Goal: Information Seeking & Learning: Learn about a topic

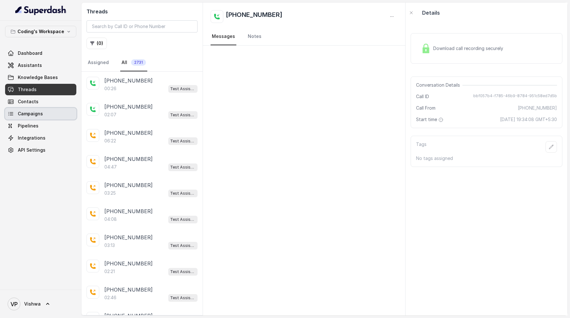
click at [32, 113] on span "Campaigns" at bounding box center [30, 113] width 25 height 6
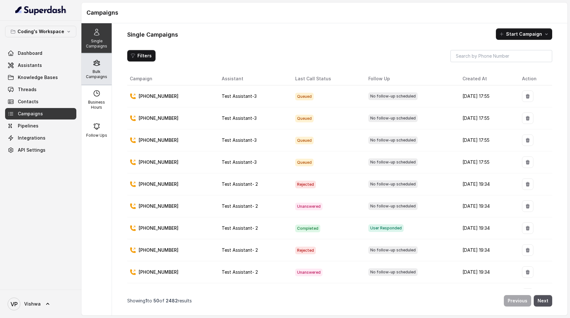
click at [92, 76] on p "Bulk Campaigns" at bounding box center [96, 74] width 25 height 10
click at [100, 71] on p "Bulk Campaigns" at bounding box center [96, 74] width 25 height 10
click at [95, 72] on p "Bulk Campaigns" at bounding box center [96, 74] width 25 height 10
click at [97, 71] on p "Bulk Campaigns" at bounding box center [96, 74] width 25 height 10
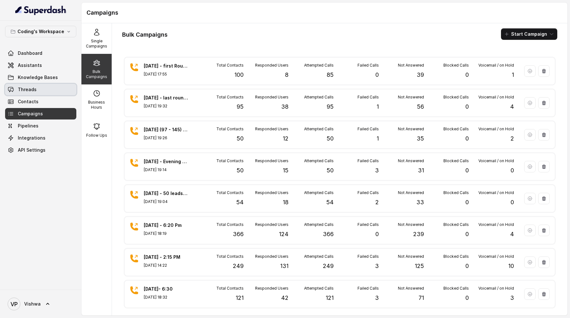
click at [40, 90] on link "Threads" at bounding box center [40, 89] width 71 height 11
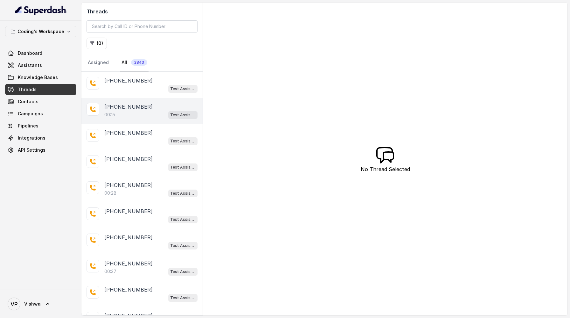
click at [130, 104] on p "+919301920577" at bounding box center [128, 107] width 48 height 8
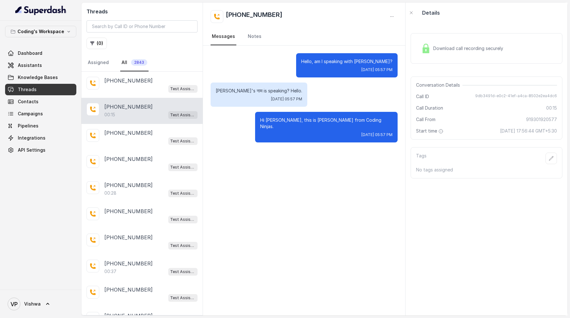
click at [452, 48] on span "Download call recording securely" at bounding box center [469, 48] width 73 height 6
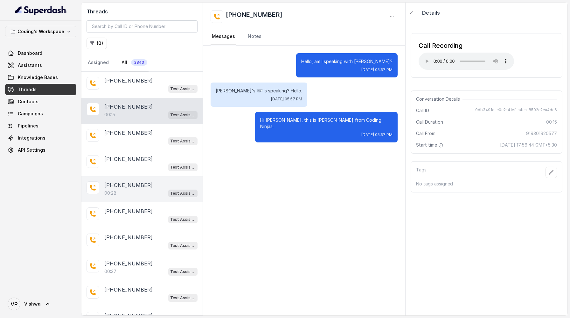
click at [124, 192] on div "00:28 Test Assistant-3" at bounding box center [150, 193] width 93 height 8
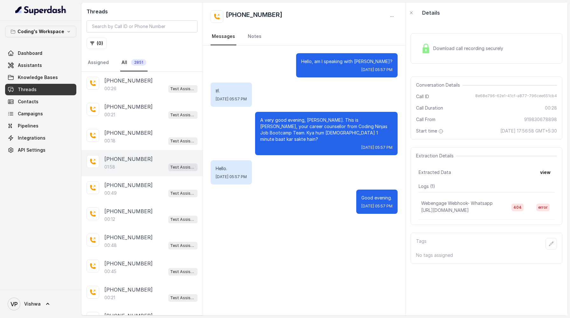
click at [134, 172] on div "+917987039264 01:58 Test Assistant-3" at bounding box center [141, 163] width 121 height 26
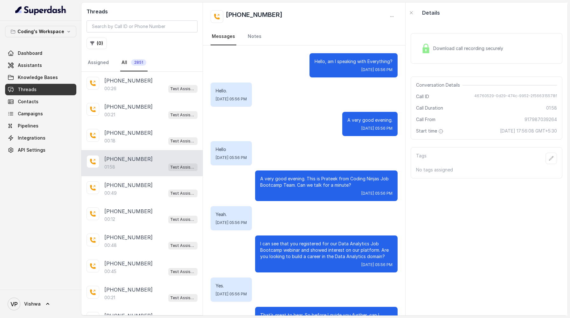
scroll to position [380, 0]
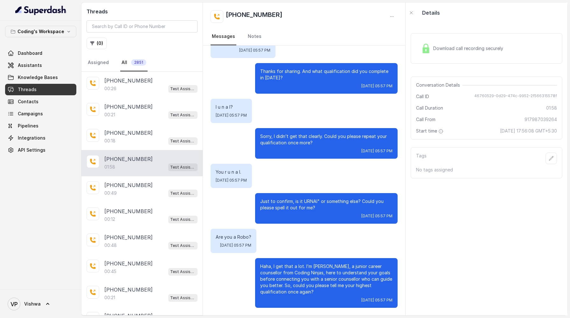
click at [325, 6] on div "+917987039264 Messages Notes" at bounding box center [304, 24] width 202 height 43
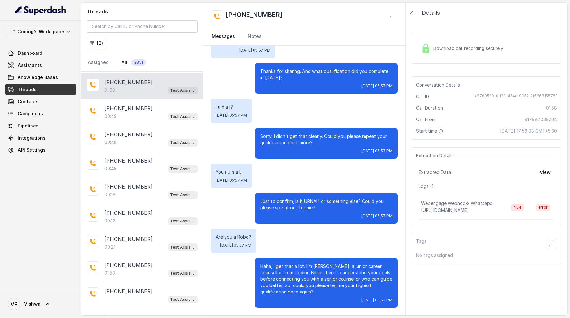
scroll to position [129, 0]
click at [346, 9] on div "+917987039264 Messages Notes" at bounding box center [304, 24] width 202 height 43
click at [31, 113] on span "Campaigns" at bounding box center [30, 113] width 25 height 6
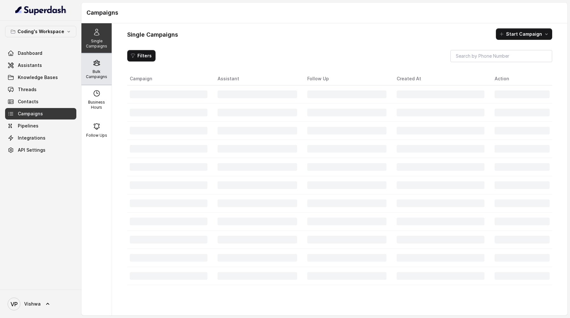
click at [94, 71] on p "Bulk Campaigns" at bounding box center [96, 74] width 25 height 10
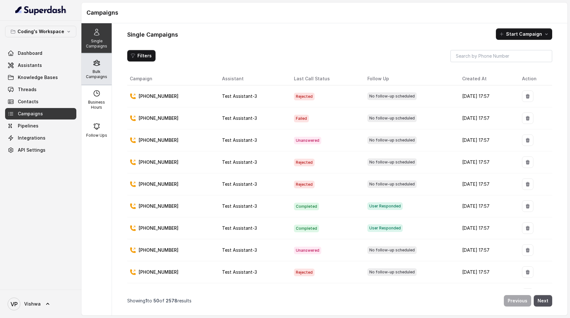
click at [96, 73] on p "Bulk Campaigns" at bounding box center [96, 74] width 25 height 10
click at [98, 69] on p "Bulk Campaigns" at bounding box center [96, 74] width 25 height 10
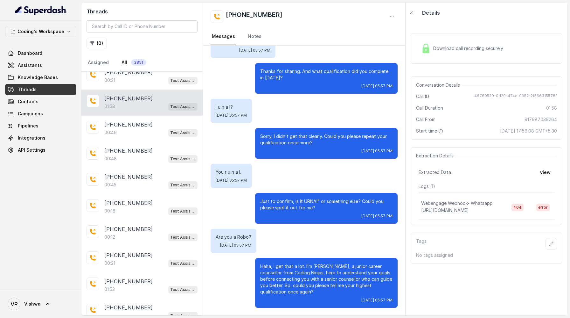
scroll to position [207, 0]
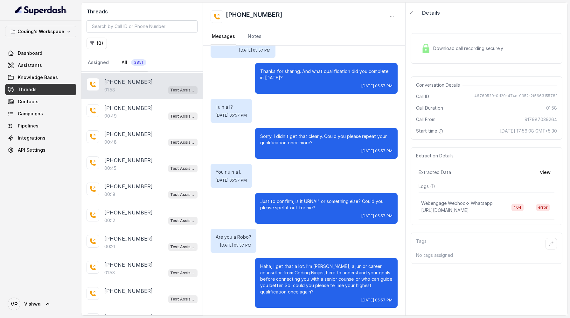
click at [471, 49] on span "Download call recording securely" at bounding box center [469, 48] width 73 height 6
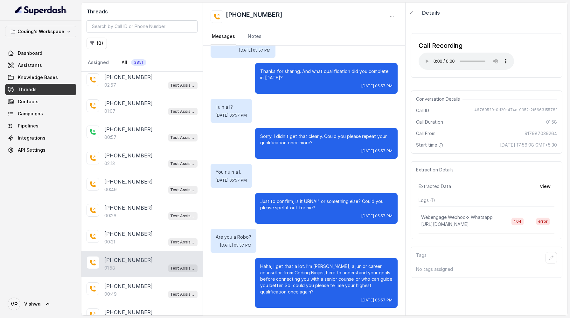
scroll to position [0, 0]
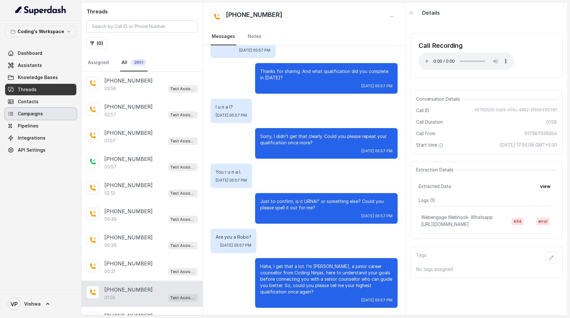
click at [30, 113] on span "Campaigns" at bounding box center [30, 113] width 25 height 6
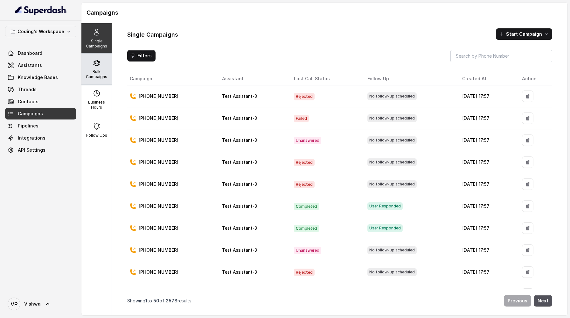
click at [101, 73] on p "Bulk Campaigns" at bounding box center [96, 74] width 25 height 10
click at [94, 64] on icon at bounding box center [97, 63] width 8 height 8
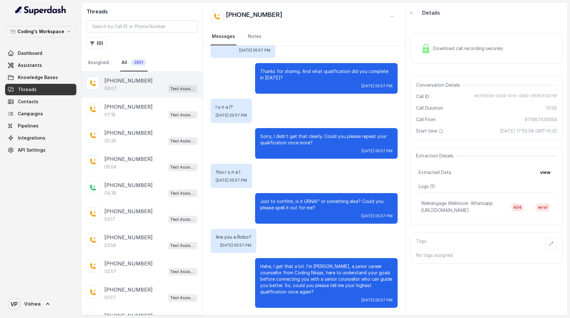
click at [136, 87] on div "09:07 Test Assistant-3" at bounding box center [150, 88] width 93 height 8
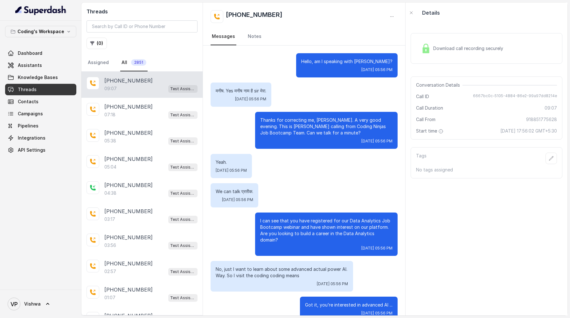
click at [443, 49] on span "Download call recording securely" at bounding box center [469, 48] width 73 height 6
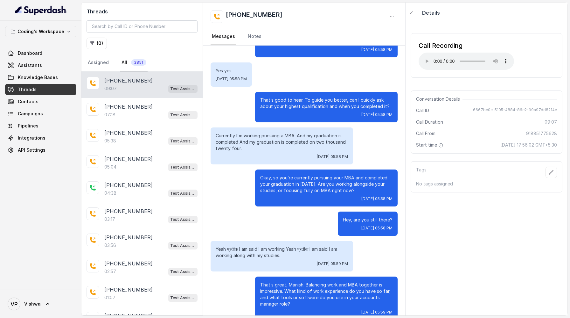
scroll to position [577, 0]
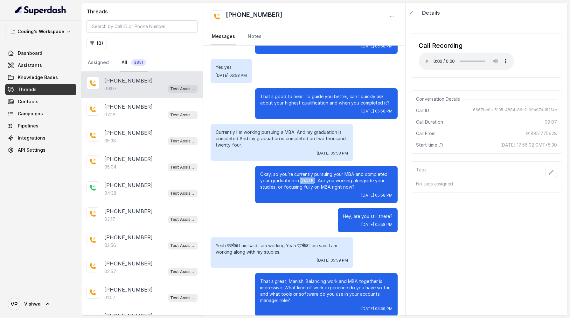
drag, startPoint x: 300, startPoint y: 175, endPoint x: 311, endPoint y: 173, distance: 11.9
click at [311, 173] on p "Okay, so you’re currently pursuing your MBA and completed your graduation in [D…" at bounding box center [326, 180] width 132 height 19
click at [293, 217] on div "Hey, are you still there? [DATE] 05:58 PM" at bounding box center [304, 220] width 187 height 24
click at [357, 6] on div "+918851775628 Messages Notes" at bounding box center [304, 24] width 202 height 43
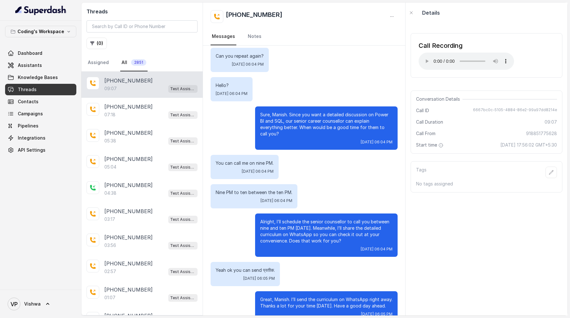
scroll to position [1974, 0]
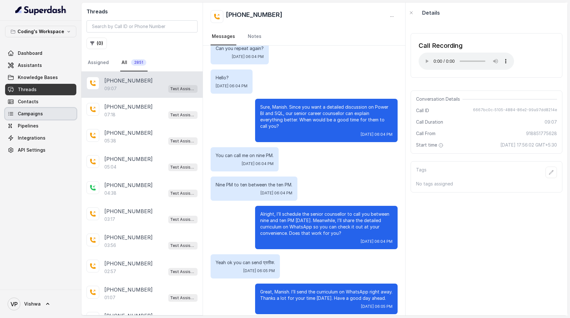
click at [26, 112] on span "Campaigns" at bounding box center [30, 113] width 25 height 6
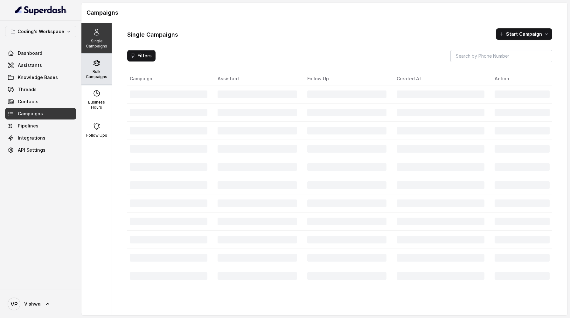
click at [96, 70] on p "Bulk Campaigns" at bounding box center [96, 74] width 25 height 10
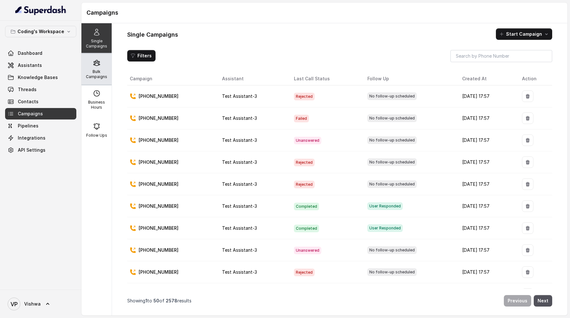
click at [98, 71] on p "Bulk Campaigns" at bounding box center [96, 74] width 25 height 10
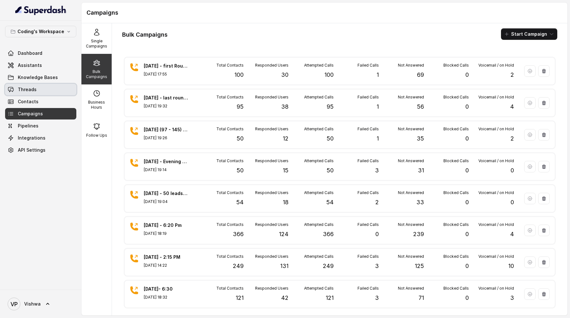
click at [26, 88] on span "Threads" at bounding box center [27, 89] width 19 height 6
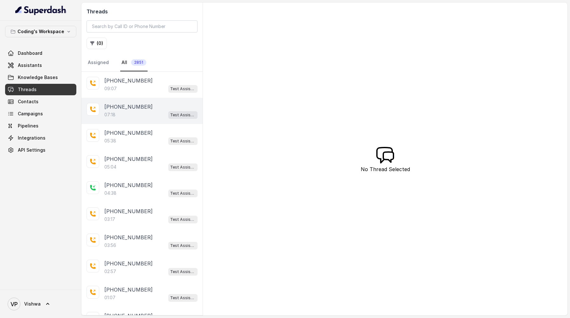
click at [127, 115] on div "07:18 Test Assistant-3" at bounding box center [150, 114] width 93 height 8
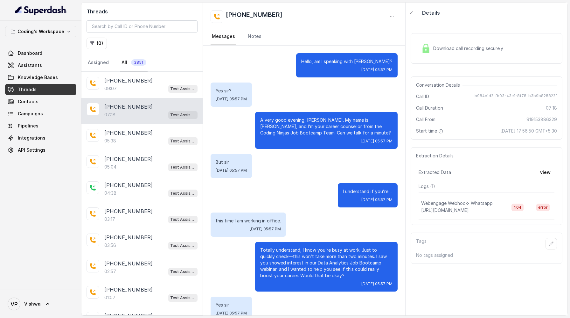
scroll to position [1661, 0]
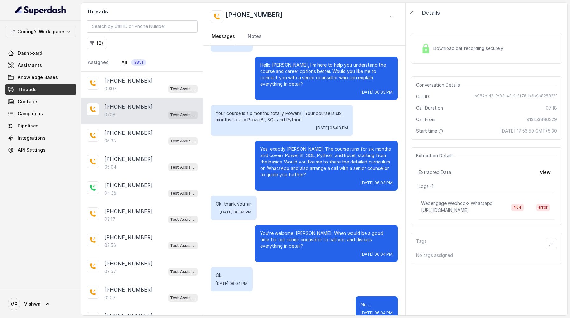
click at [475, 43] on div "Download call recording securely" at bounding box center [462, 48] width 87 height 15
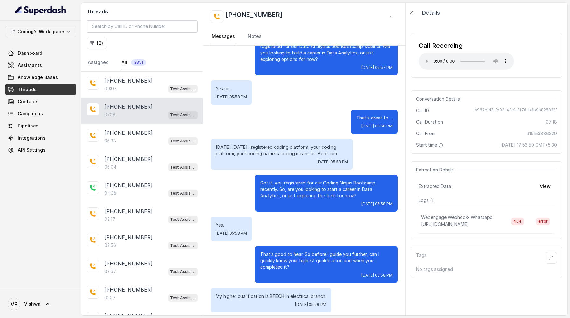
scroll to position [0, 0]
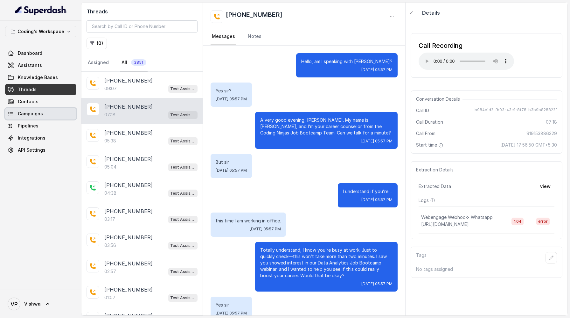
click at [29, 115] on span "Campaigns" at bounding box center [30, 113] width 25 height 6
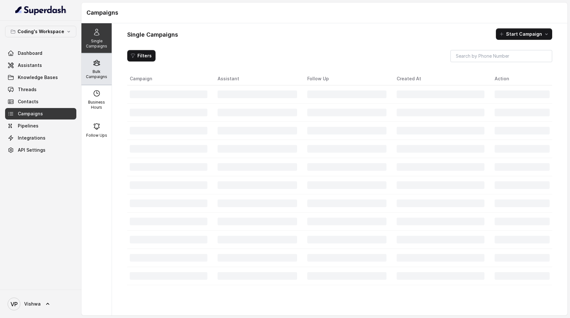
click at [98, 73] on p "Bulk Campaigns" at bounding box center [96, 74] width 25 height 10
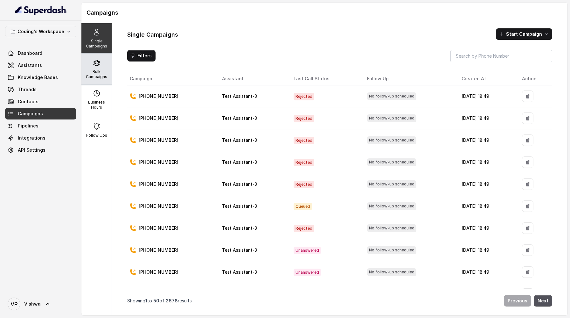
click at [96, 66] on icon at bounding box center [97, 63] width 8 height 8
click at [94, 70] on p "Bulk Campaigns" at bounding box center [96, 74] width 25 height 10
click at [100, 72] on p "Bulk Campaigns" at bounding box center [96, 74] width 25 height 10
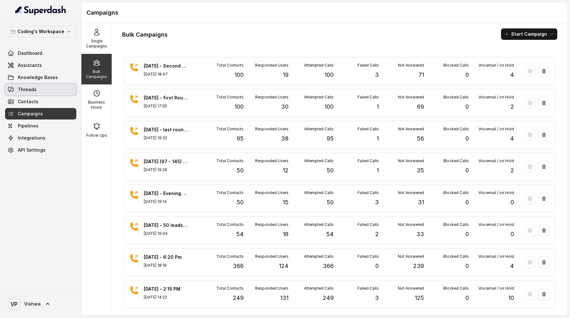
click at [20, 87] on span "Threads" at bounding box center [27, 89] width 19 height 6
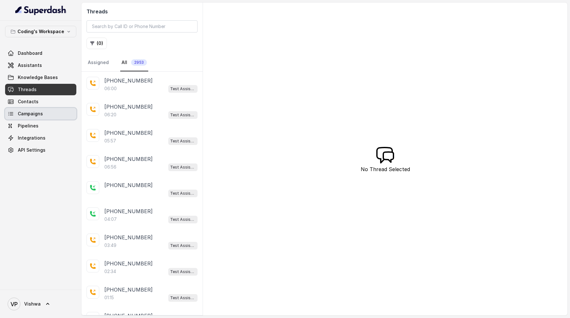
click at [28, 117] on link "Campaigns" at bounding box center [40, 113] width 71 height 11
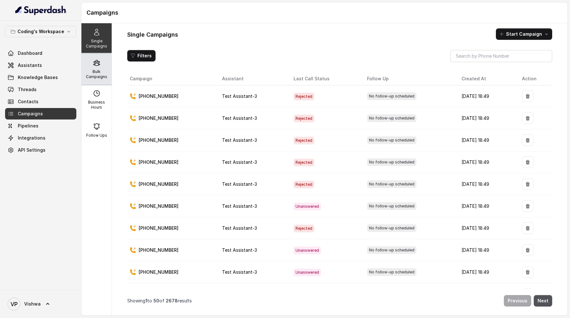
click at [94, 74] on p "Bulk Campaigns" at bounding box center [96, 74] width 25 height 10
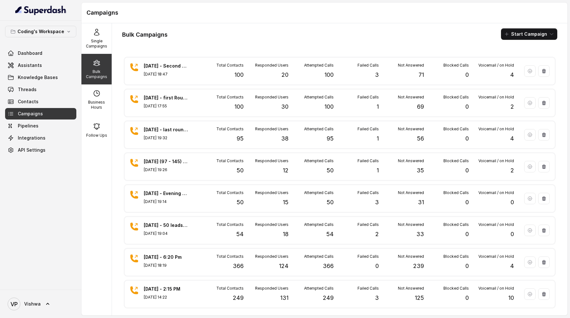
click at [29, 113] on span "Campaigns" at bounding box center [30, 113] width 25 height 6
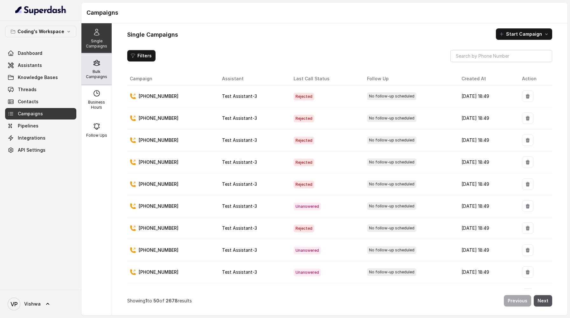
click at [95, 70] on p "Bulk Campaigns" at bounding box center [96, 74] width 25 height 10
